Goal: Check status

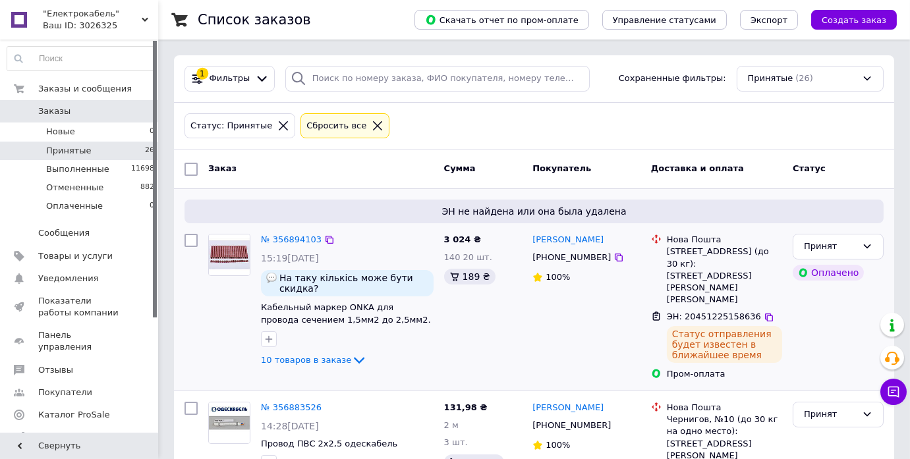
click at [514, 340] on div "3 024 ₴ 140 20 шт. 189 ₴" at bounding box center [483, 307] width 89 height 157
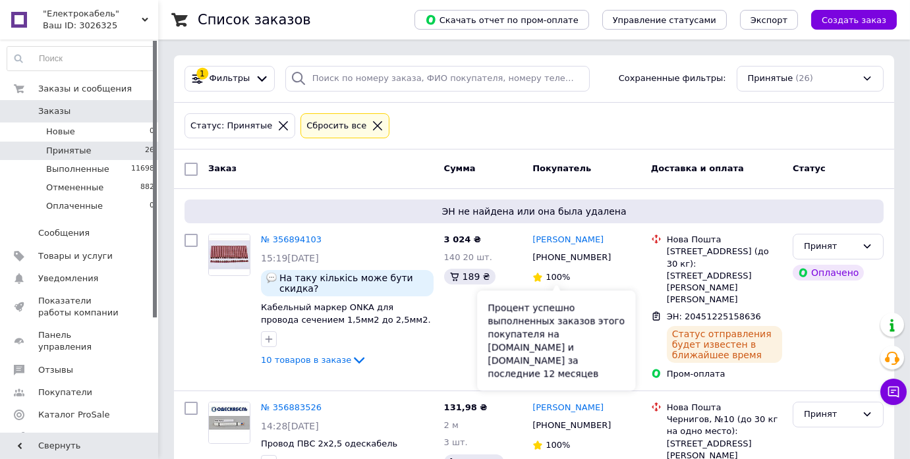
click at [506, 312] on div "Процент успешно выполненных заказов этого покупателя на [DOMAIN_NAME] и [DOMAIN…" at bounding box center [556, 340] width 158 height 100
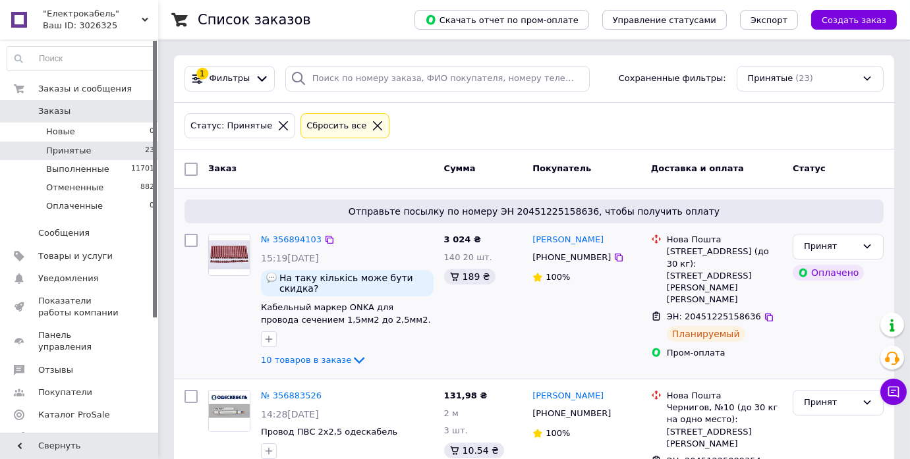
click at [530, 326] on div "Євгеній Коваль +380633414463 100%" at bounding box center [586, 301] width 119 height 145
click at [518, 331] on div "3 024 ₴ 140 20 шт. 189 ₴" at bounding box center [483, 301] width 89 height 145
